Goal: Information Seeking & Learning: Understand process/instructions

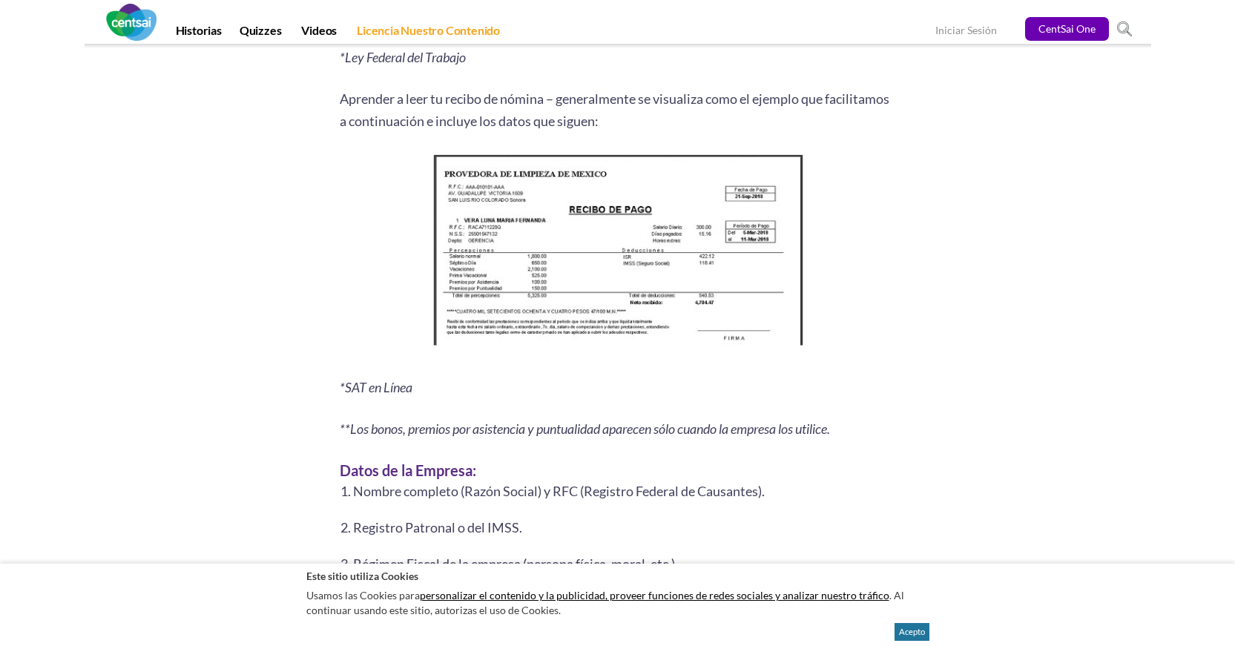
scroll to position [1855, 0]
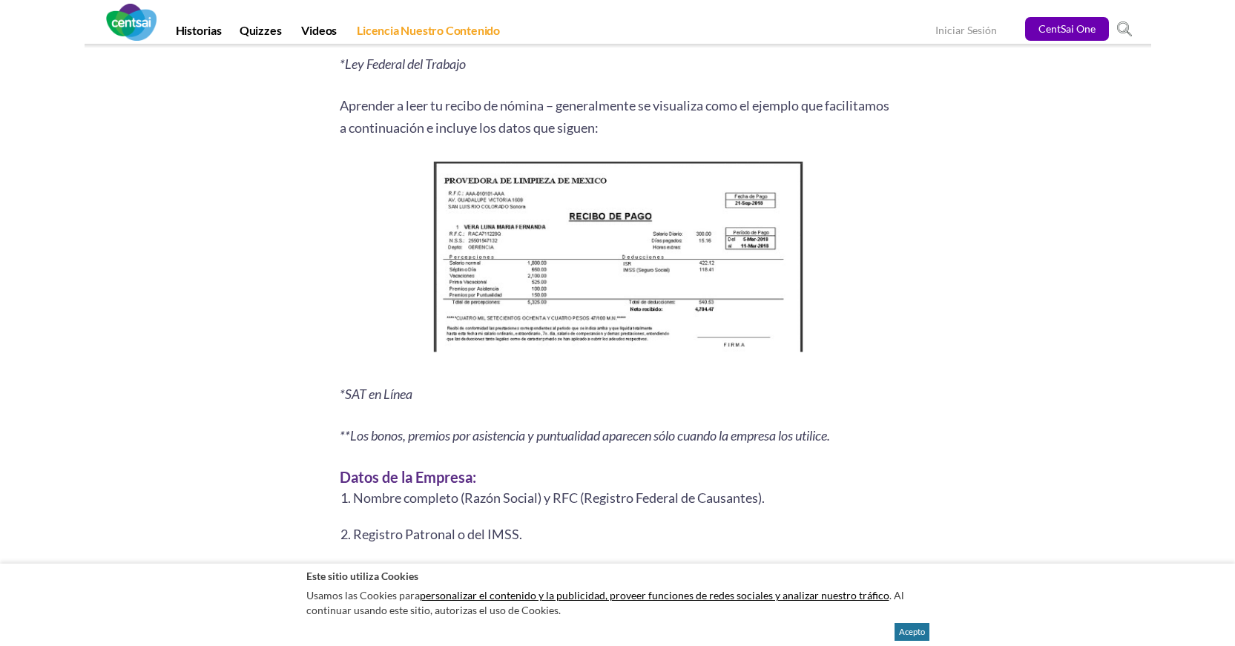
scroll to position [1810, 0]
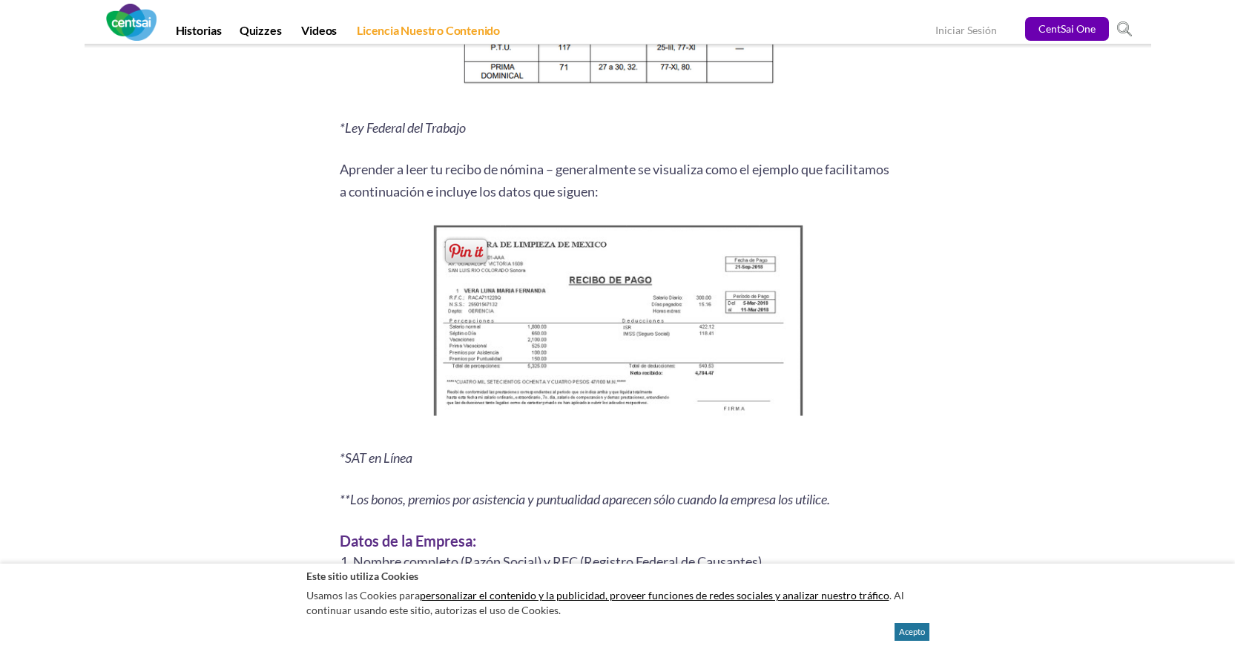
click at [764, 340] on img at bounding box center [617, 324] width 381 height 207
click at [462, 262] on span at bounding box center [466, 251] width 48 height 30
click at [446, 297] on img at bounding box center [617, 324] width 381 height 207
click at [470, 254] on span at bounding box center [466, 251] width 48 height 30
